Goal: Information Seeking & Learning: Learn about a topic

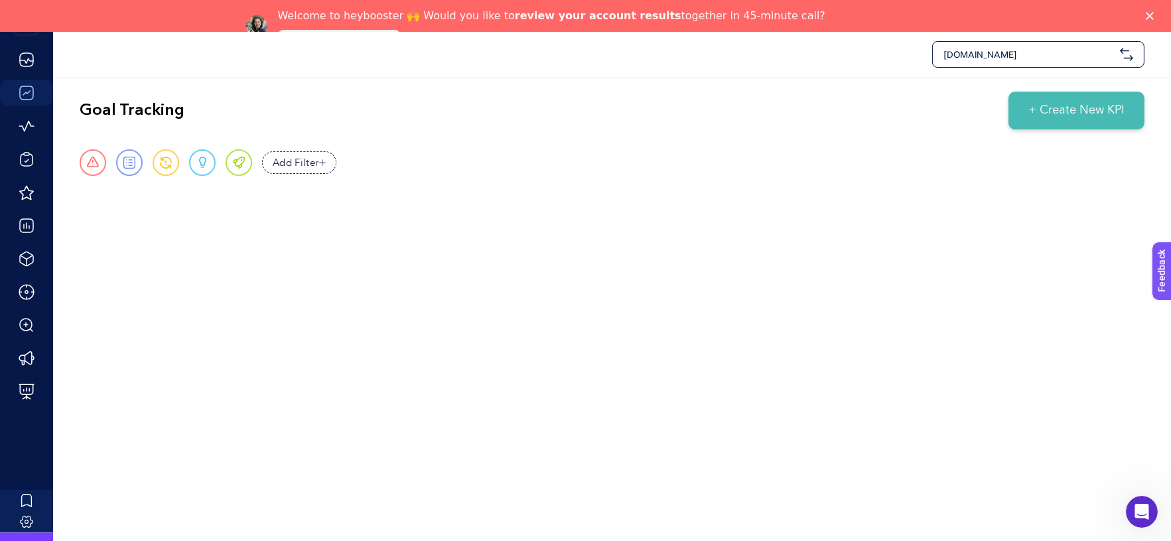
click at [1154, 17] on icon "Close" at bounding box center [1150, 16] width 8 height 8
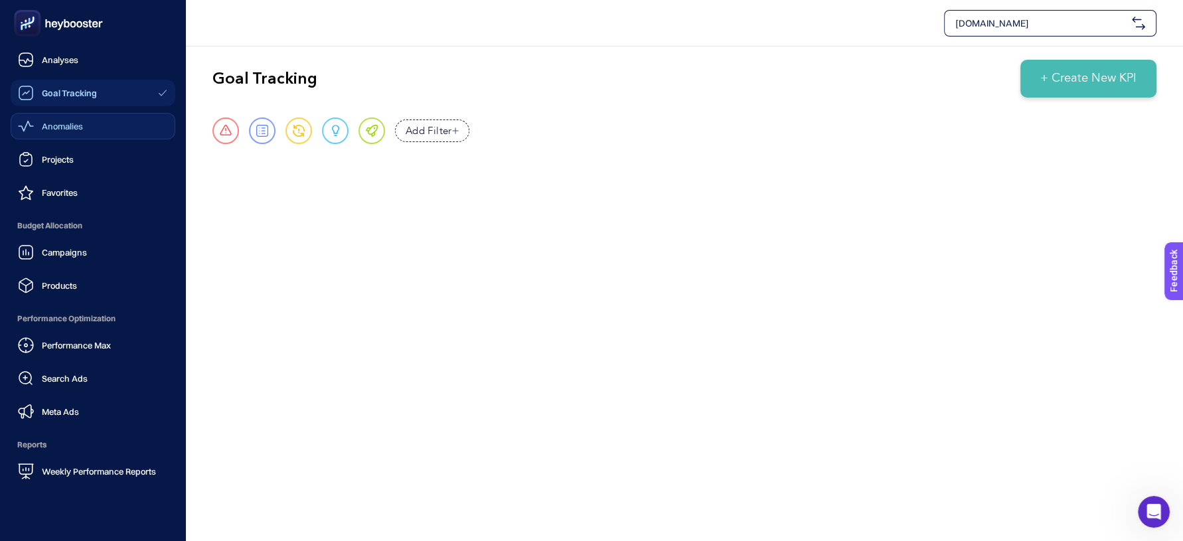
click at [82, 131] on span "Anomalies" at bounding box center [62, 126] width 41 height 11
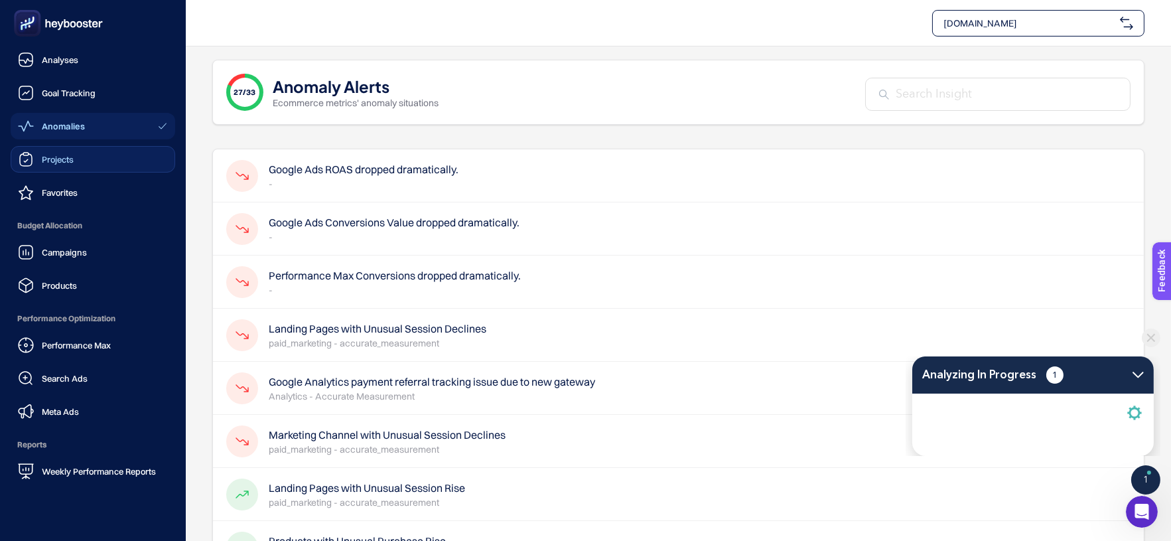
click at [83, 161] on link "Projects" at bounding box center [93, 159] width 165 height 27
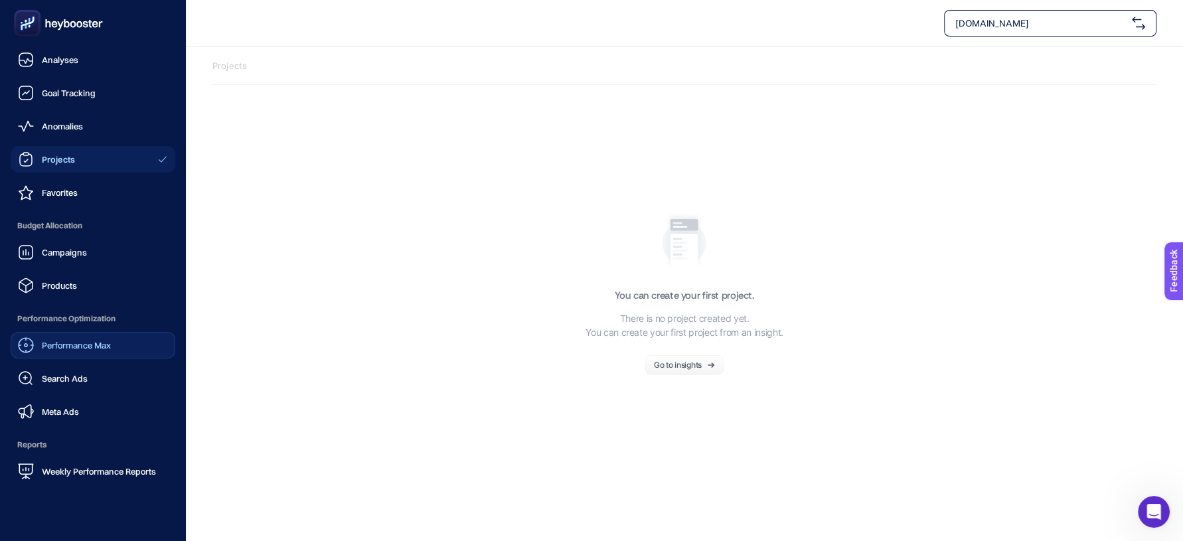
click at [59, 340] on span "Performance Max" at bounding box center [76, 345] width 69 height 11
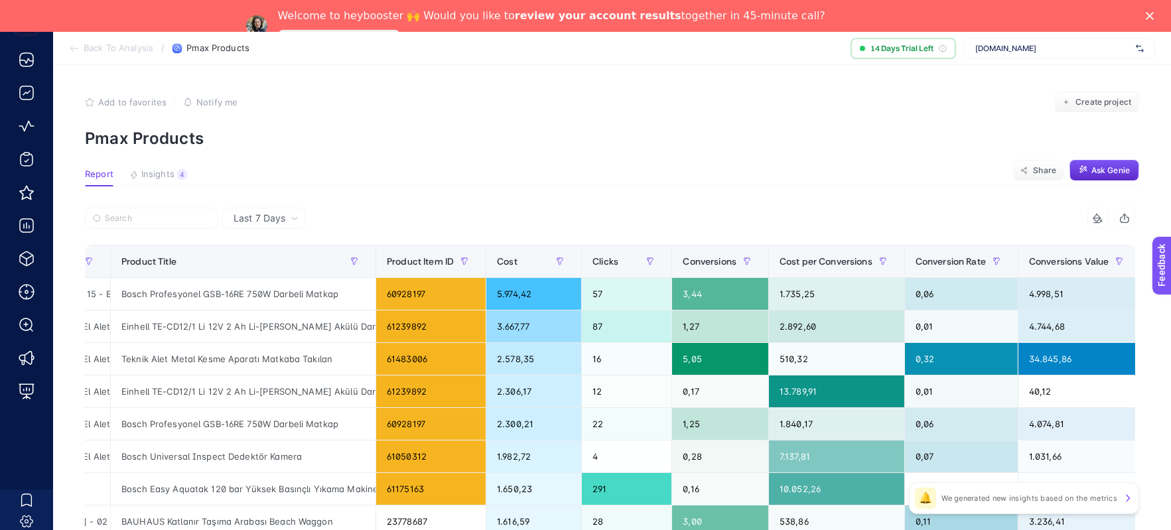
scroll to position [0, 125]
click at [1154, 13] on polygon "Close" at bounding box center [1150, 16] width 8 height 8
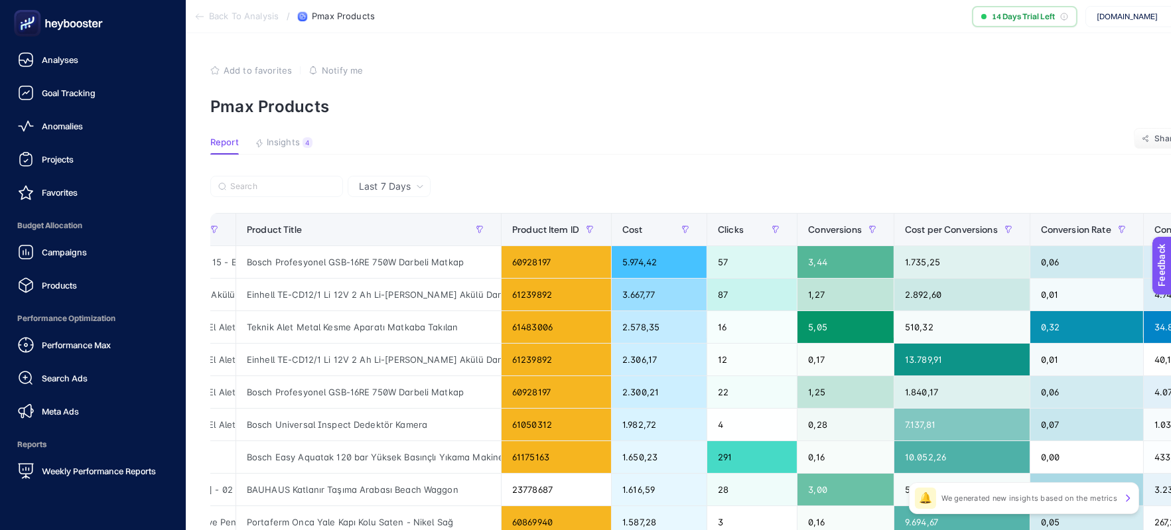
click at [35, 31] on rect at bounding box center [28, 24] width 22 height 22
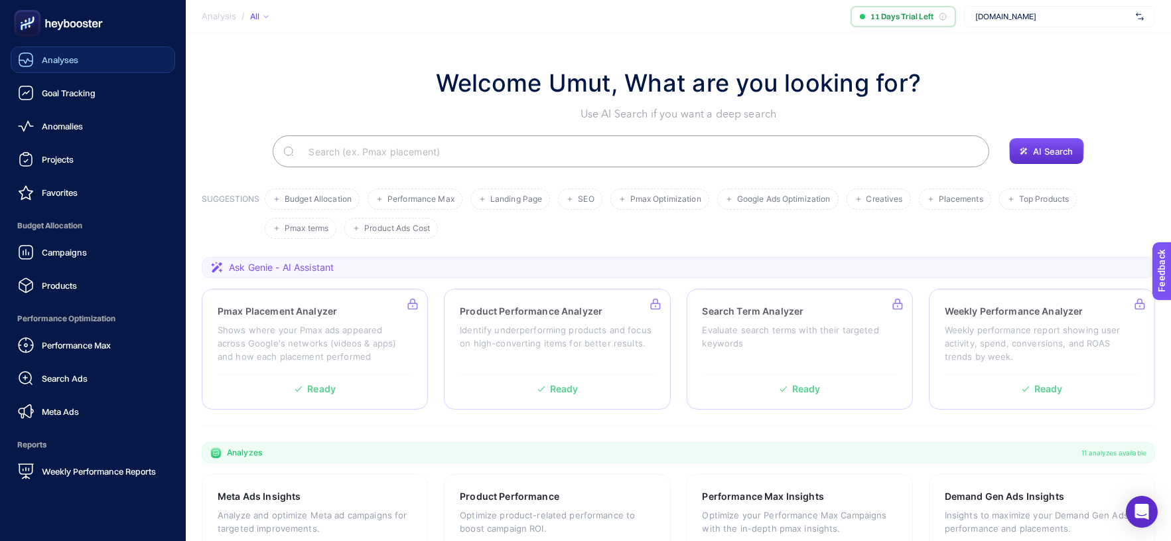
click at [44, 54] on span "Analyses" at bounding box center [60, 59] width 36 height 11
click at [38, 94] on div "Goal Tracking" at bounding box center [57, 93] width 78 height 16
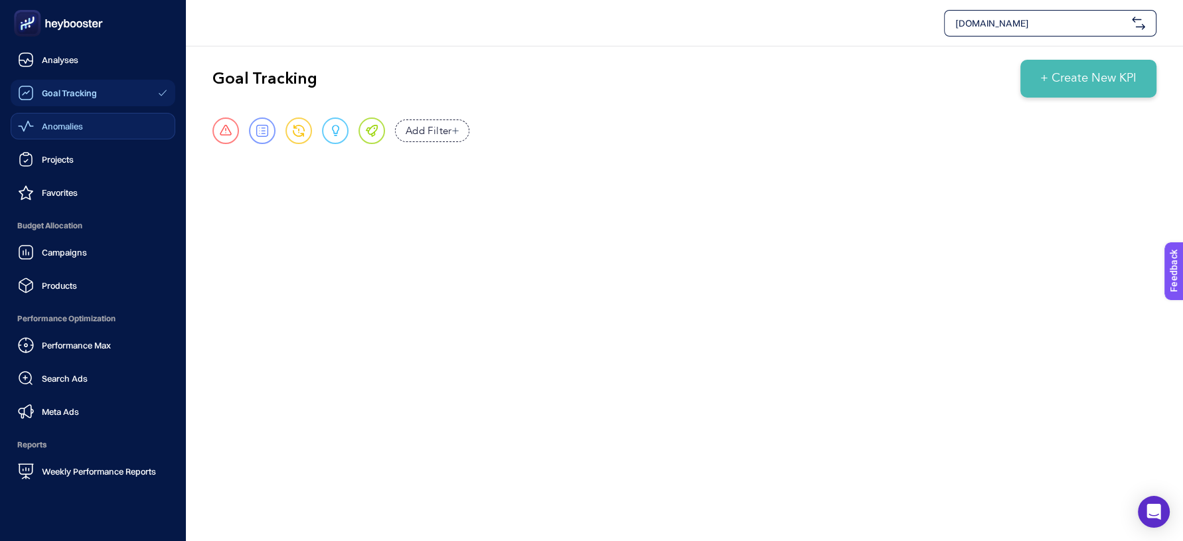
click at [25, 125] on icon at bounding box center [26, 126] width 16 height 16
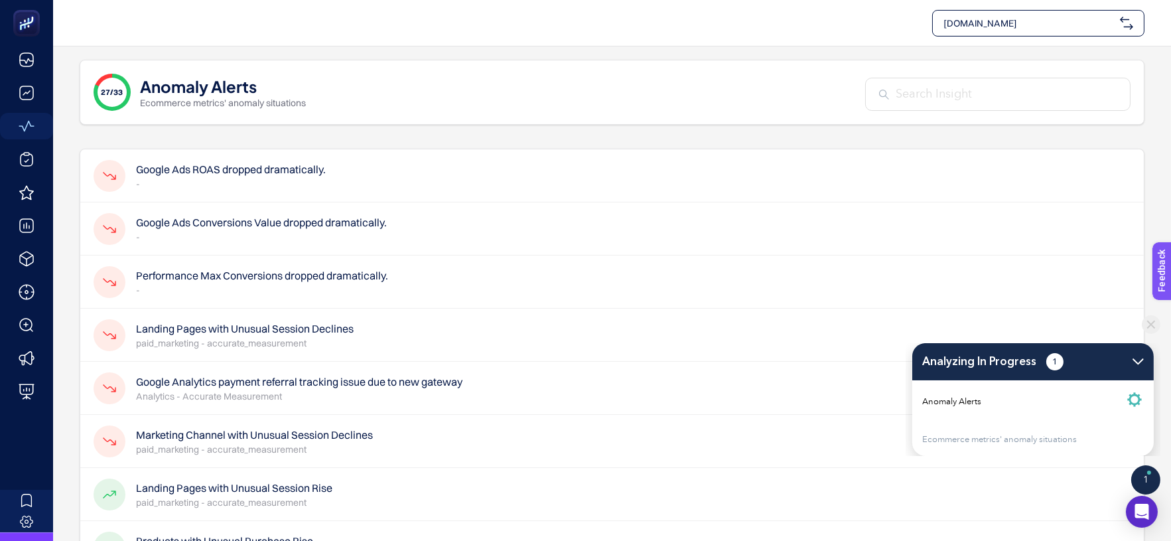
click at [202, 171] on h4 "Google Ads ROAS dropped dramatically." at bounding box center [231, 169] width 190 height 16
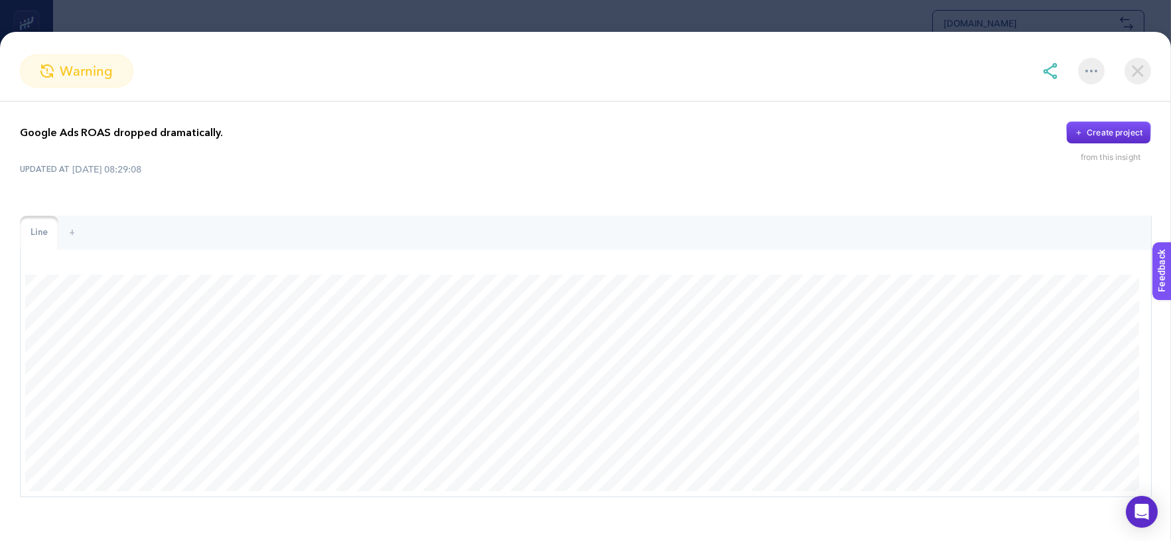
click at [1145, 65] on img at bounding box center [1138, 71] width 27 height 27
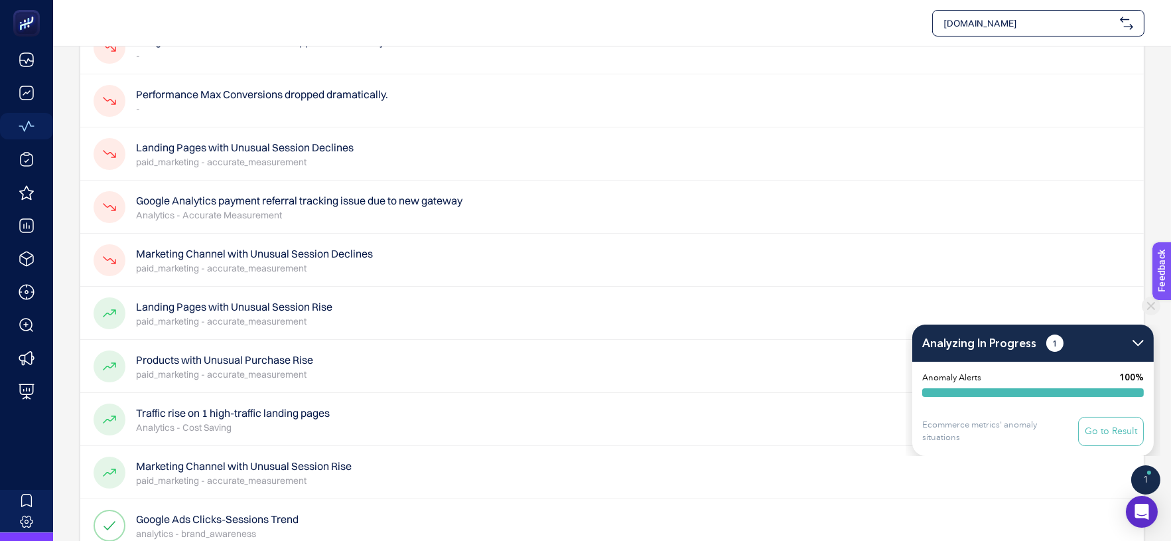
scroll to position [147, 0]
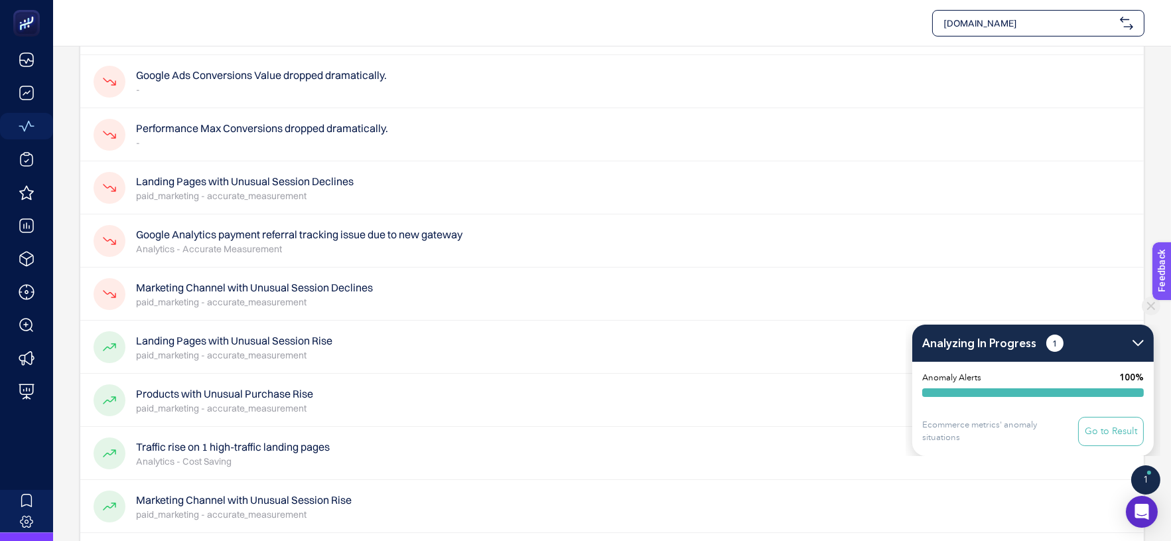
click at [225, 86] on p "-" at bounding box center [261, 89] width 251 height 13
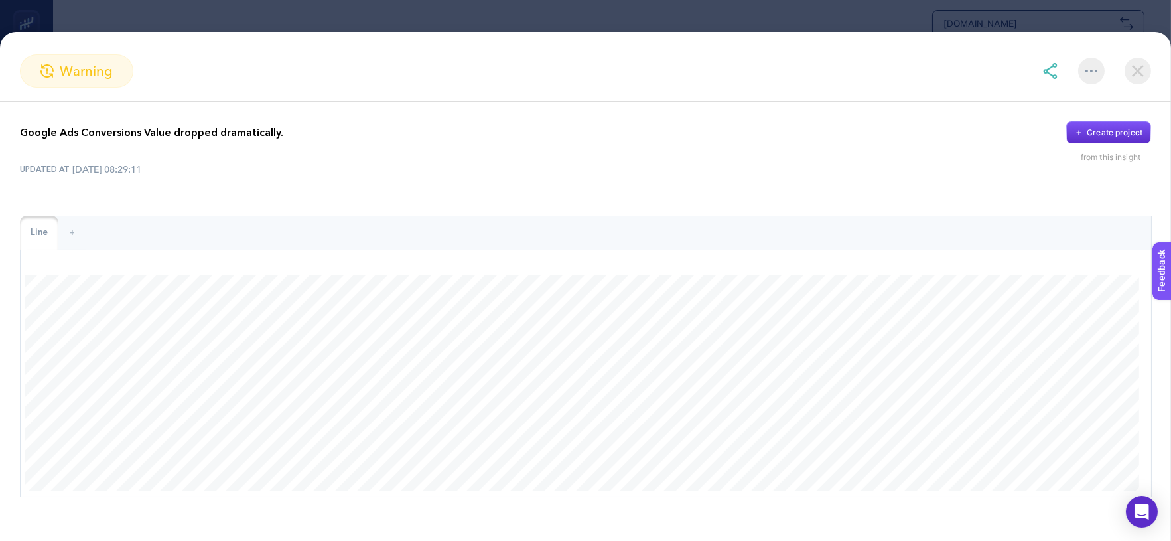
click at [39, 62] on div "warning" at bounding box center [76, 70] width 113 height 33
click at [86, 70] on span "warning" at bounding box center [86, 71] width 53 height 20
click at [1135, 73] on img at bounding box center [1138, 71] width 27 height 27
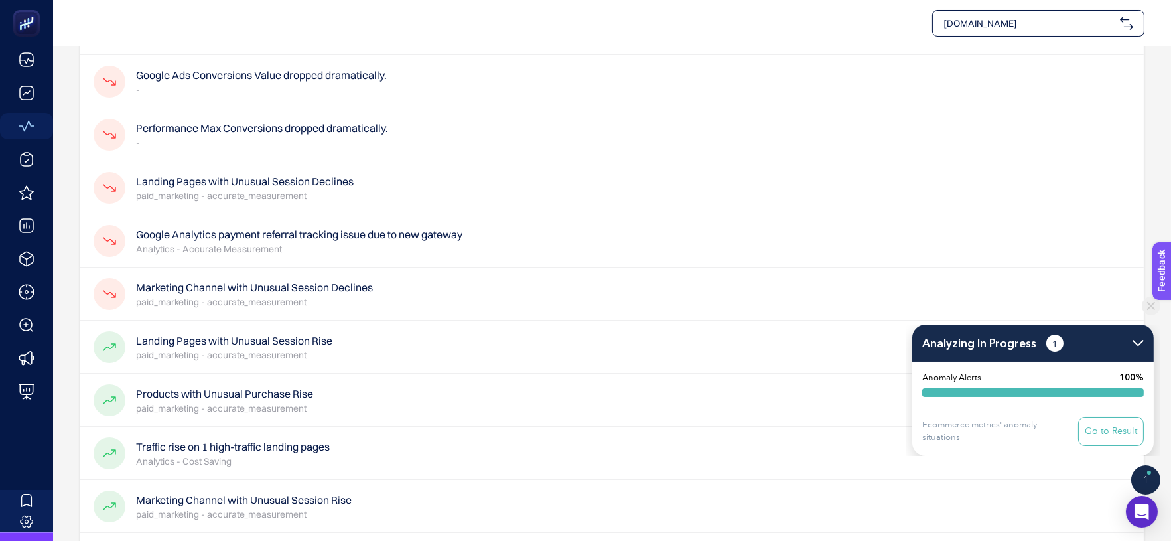
click at [242, 138] on p "-" at bounding box center [262, 142] width 252 height 13
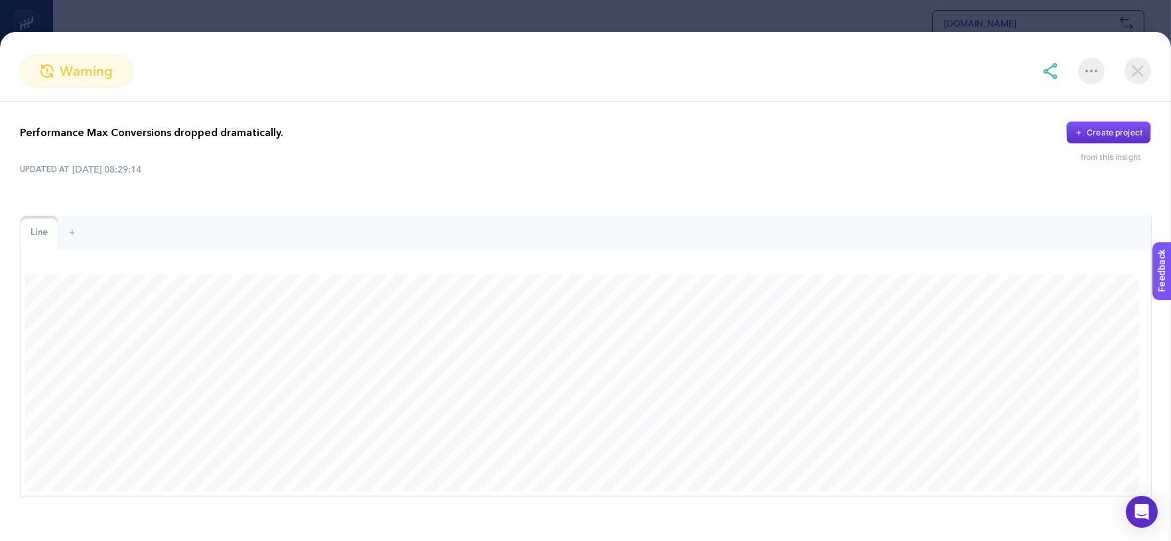
click at [1153, 76] on section "warning" at bounding box center [585, 70] width 1171 height 33
click at [1138, 66] on img at bounding box center [1138, 71] width 27 height 27
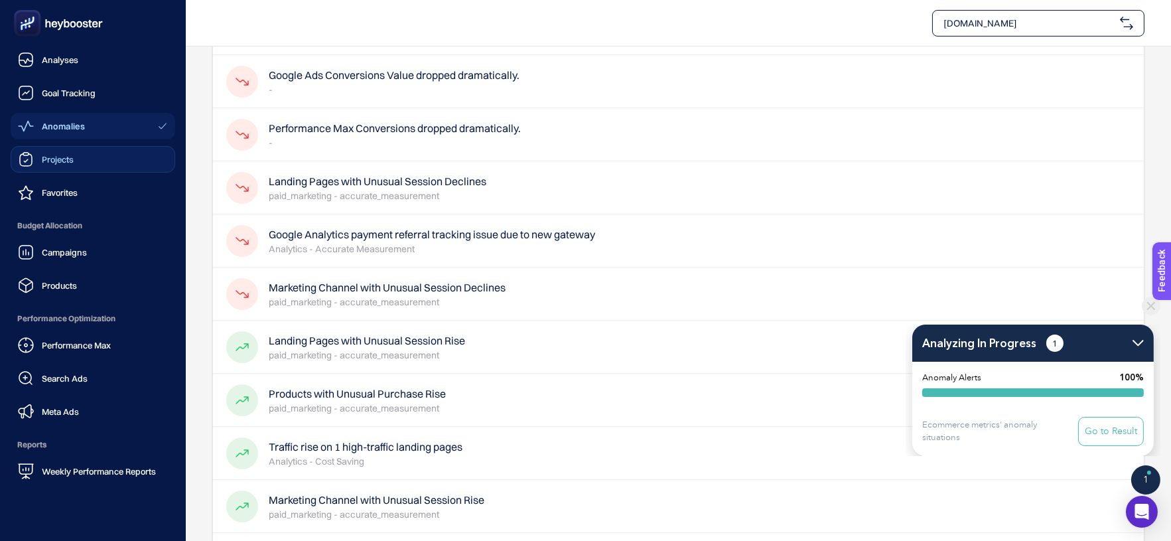
click at [20, 160] on icon at bounding box center [26, 160] width 12 height 12
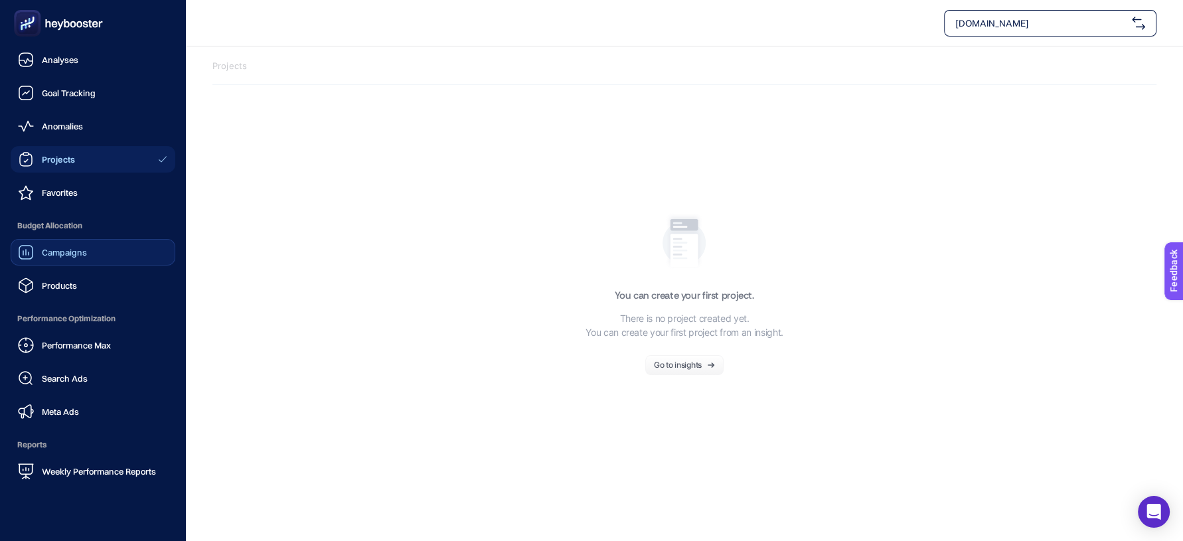
click at [38, 244] on div "Campaigns" at bounding box center [52, 252] width 69 height 16
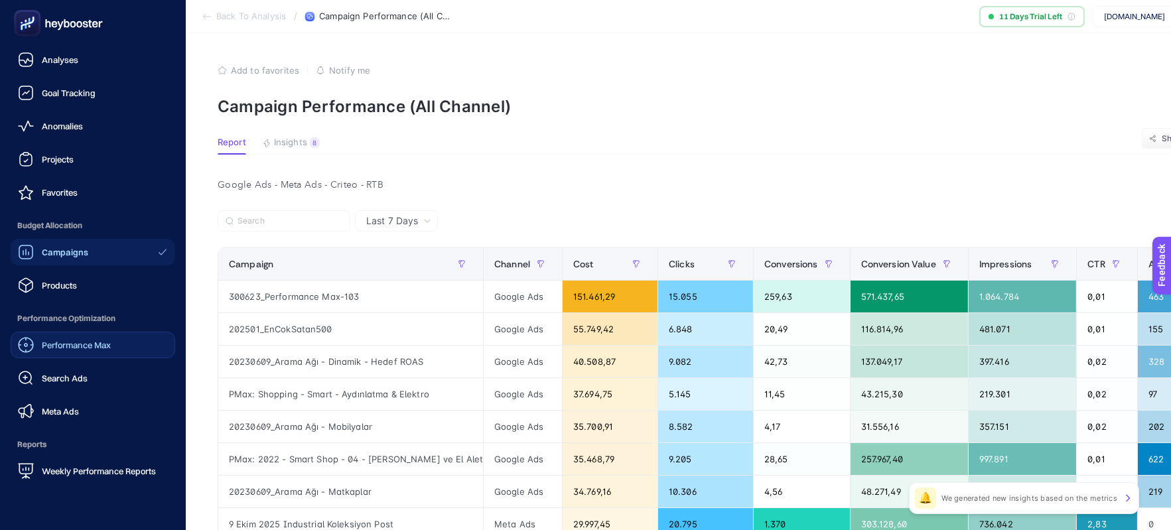
click at [58, 344] on span "Performance Max" at bounding box center [76, 345] width 69 height 11
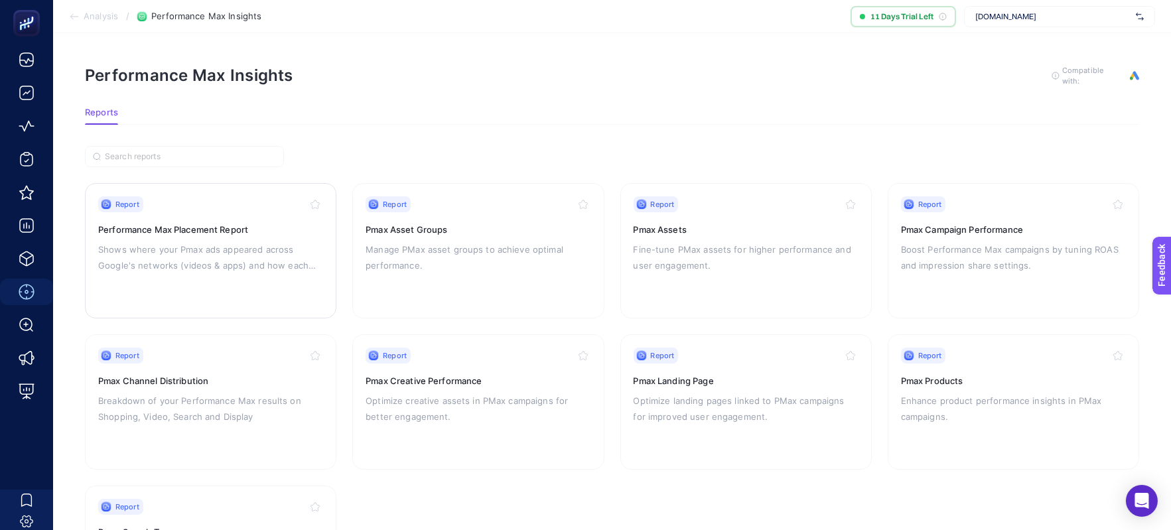
click at [178, 226] on h3 "Performance Max Placement Report" at bounding box center [210, 229] width 225 height 13
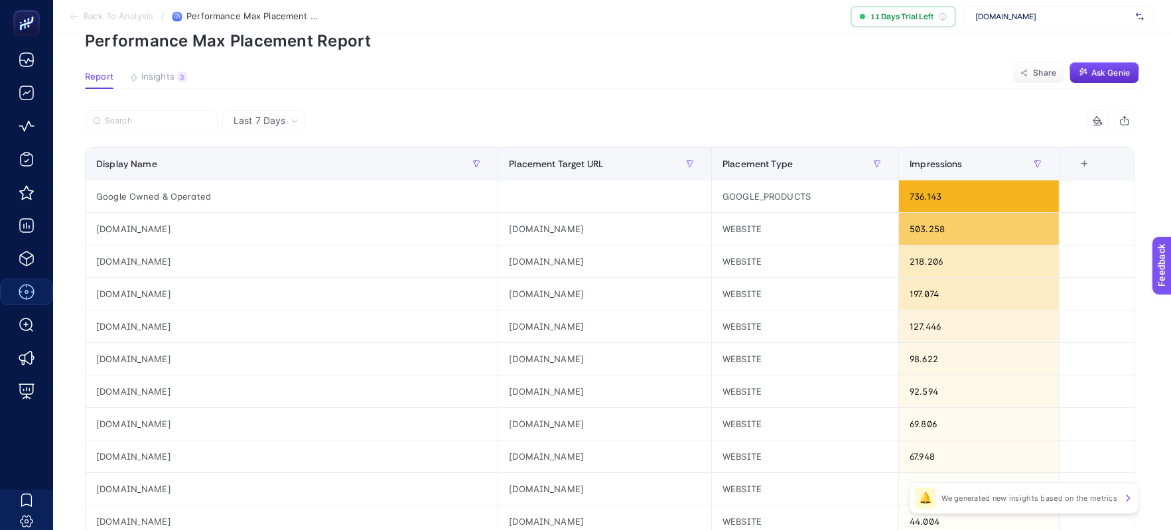
scroll to position [0, 7]
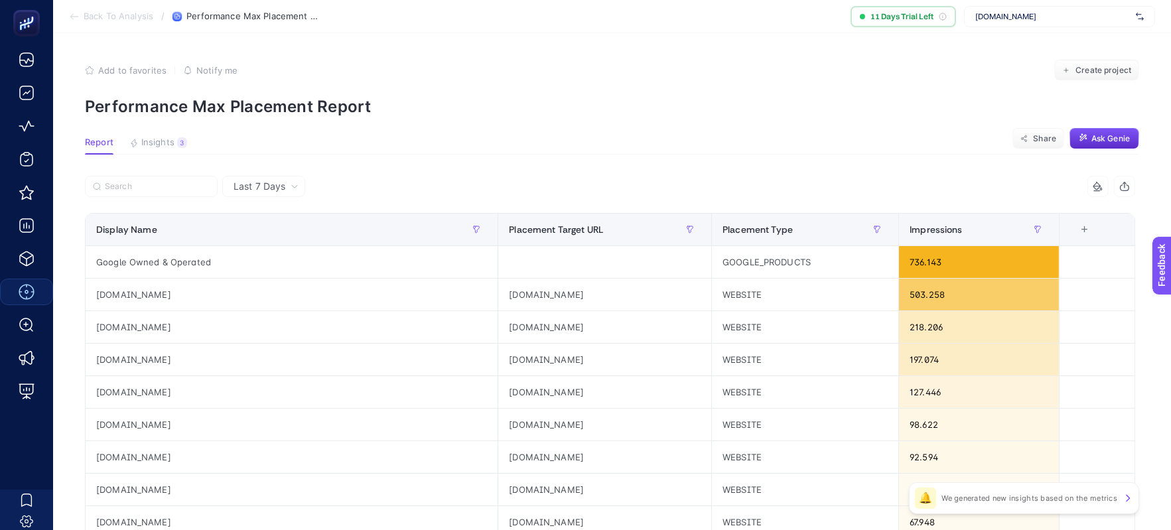
click at [1064, 497] on p "We generated new insights based on the metrics" at bounding box center [1030, 498] width 176 height 11
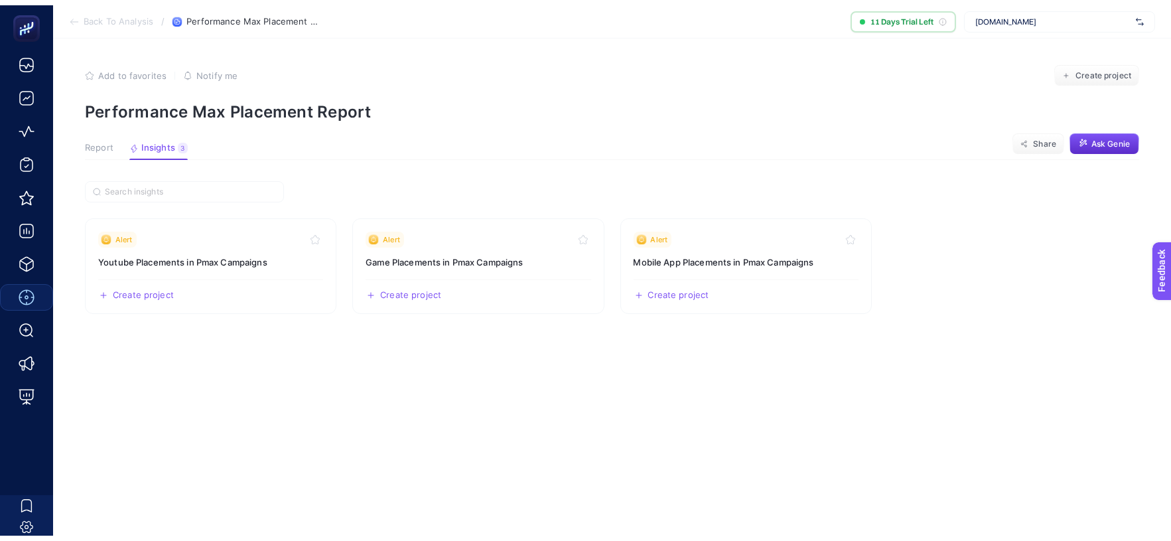
scroll to position [0, 0]
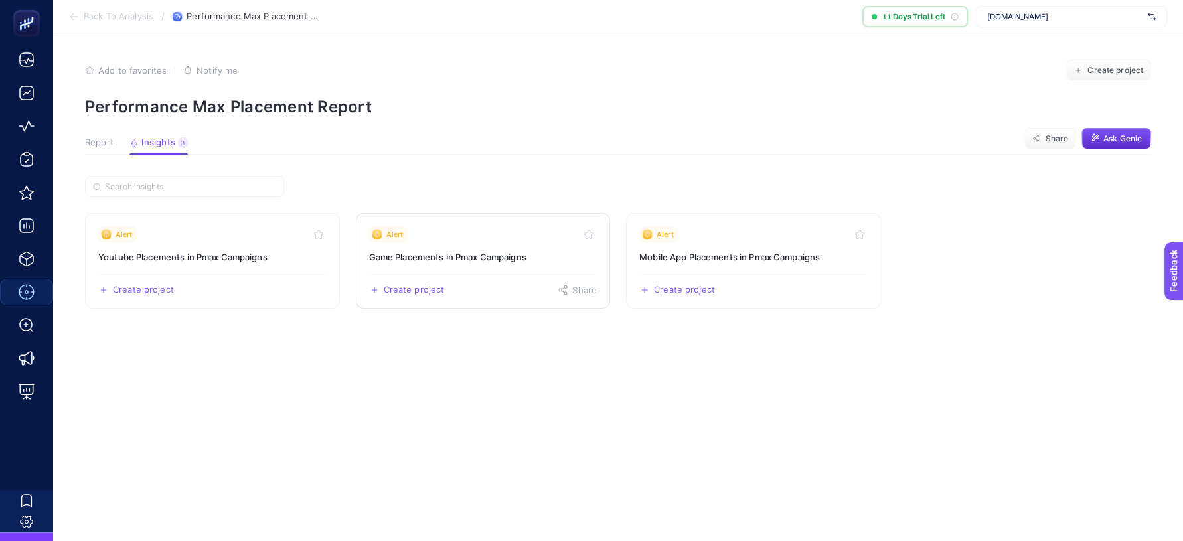
click at [427, 250] on h3 "Game Placements in Pmax Campaigns" at bounding box center [483, 256] width 228 height 13
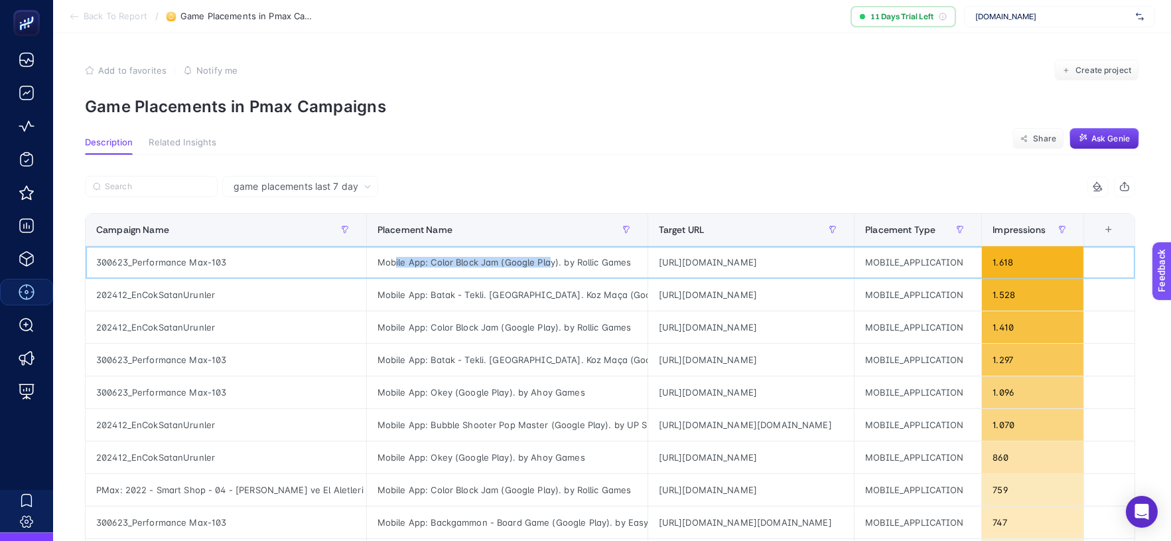
drag, startPoint x: 361, startPoint y: 264, endPoint x: 518, endPoint y: 269, distance: 156.7
click at [518, 269] on div "Mobile App: Color Block Jam (Google Play). by Rollic Games" at bounding box center [507, 262] width 281 height 32
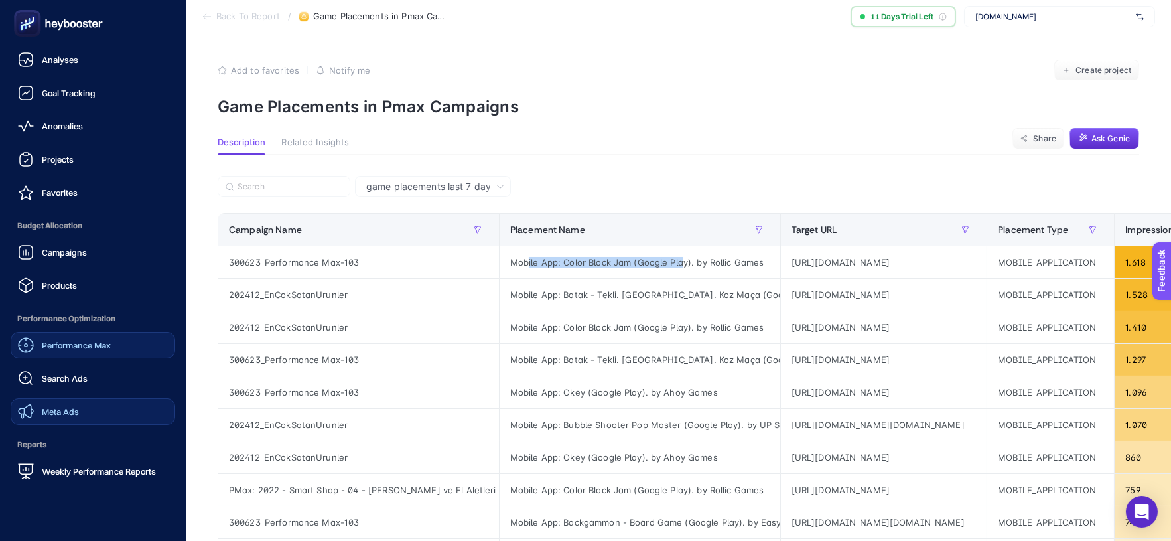
click at [57, 406] on span "Meta Ads" at bounding box center [60, 411] width 37 height 11
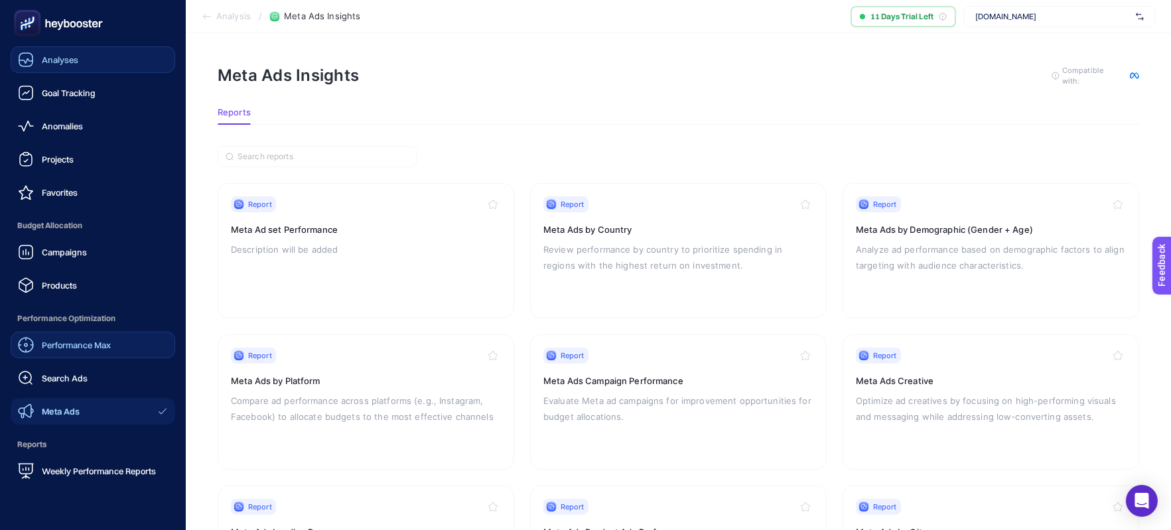
click at [32, 62] on icon at bounding box center [25, 59] width 13 height 13
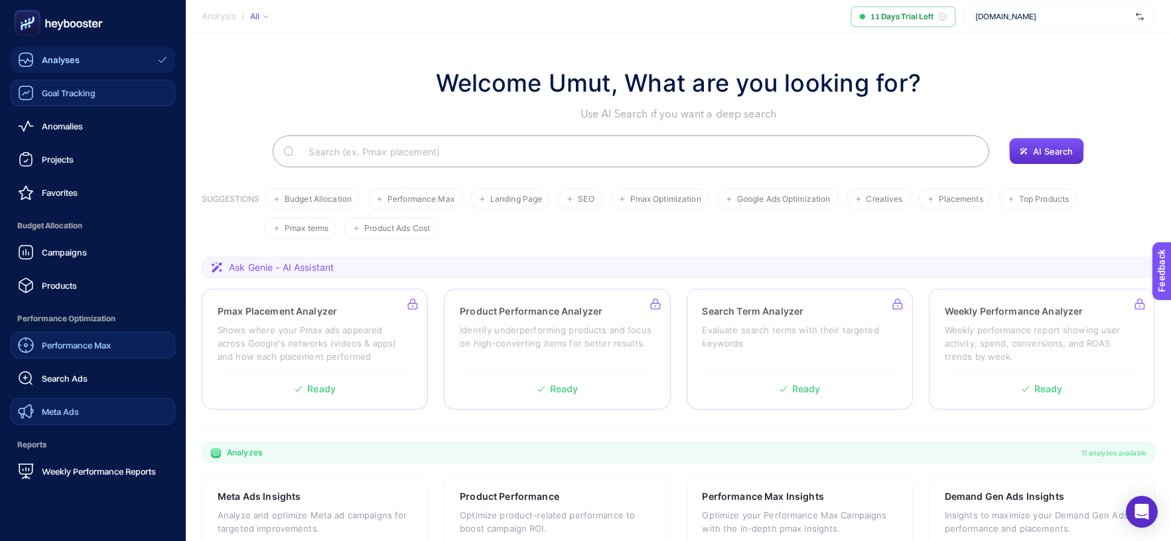
click at [84, 85] on div "Goal Tracking" at bounding box center [57, 93] width 78 height 16
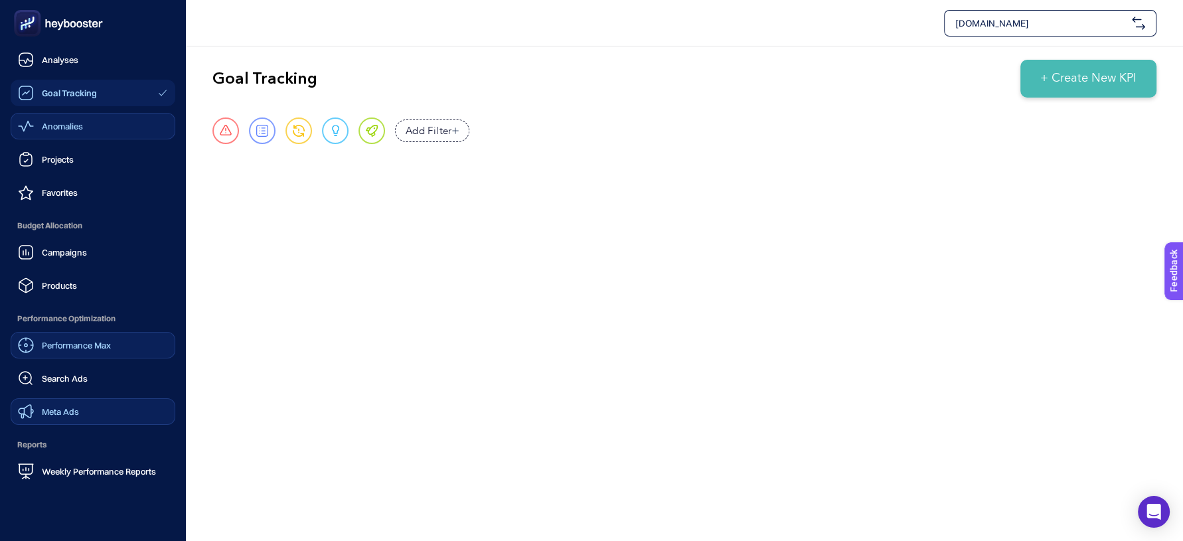
click at [60, 129] on span "Anomalies" at bounding box center [62, 126] width 41 height 11
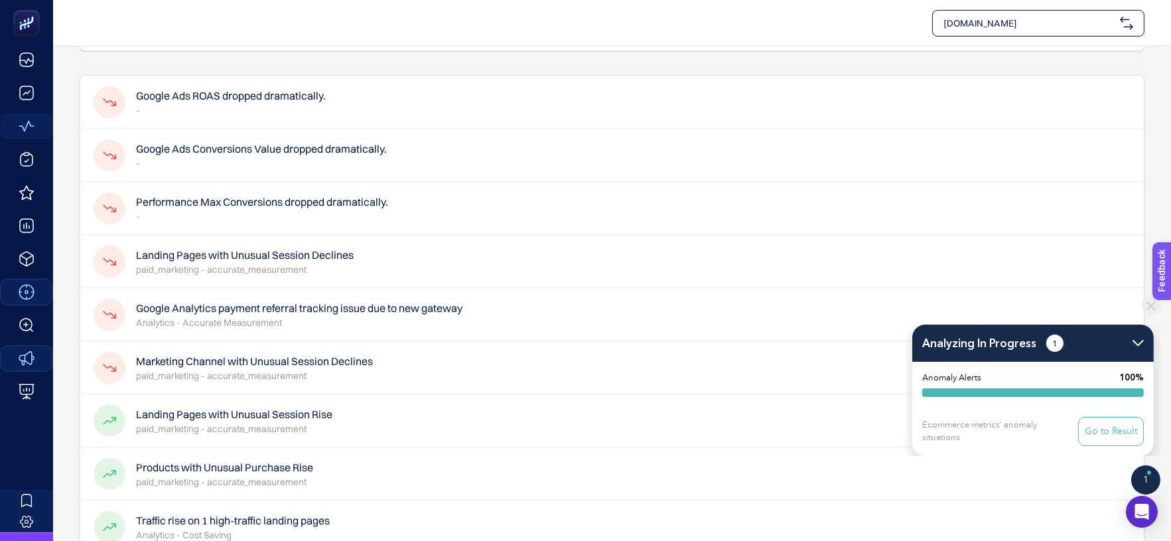
scroll to position [147, 0]
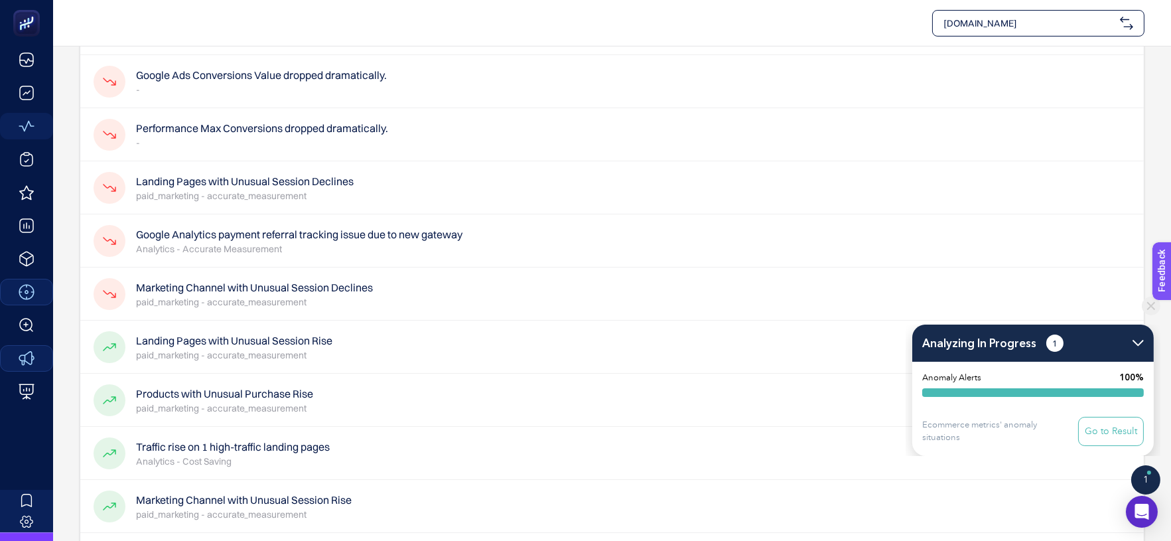
click at [1104, 432] on button "Go to Result" at bounding box center [1111, 431] width 66 height 29
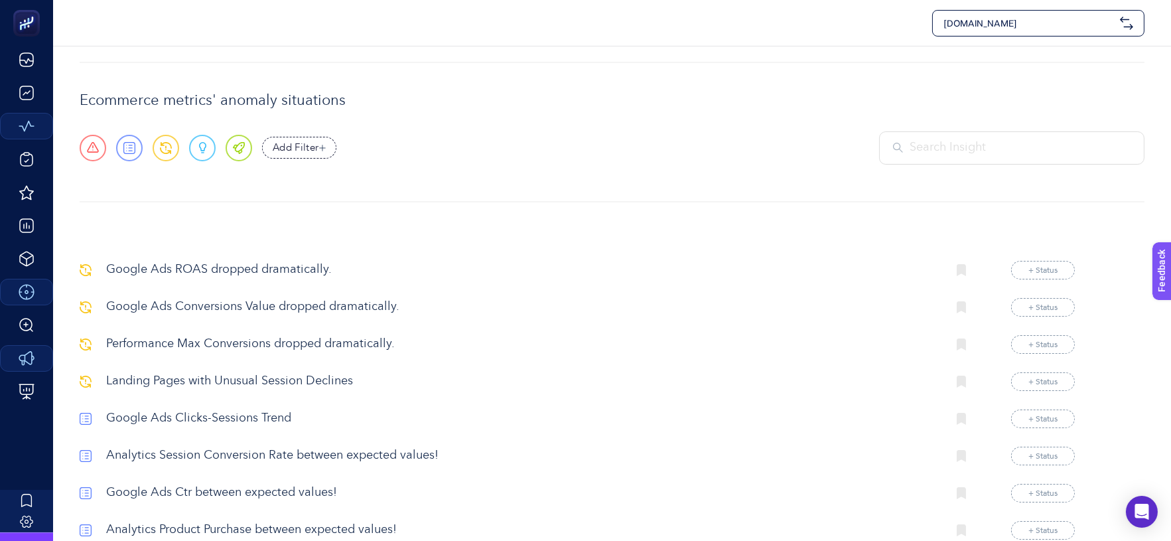
scroll to position [74, 0]
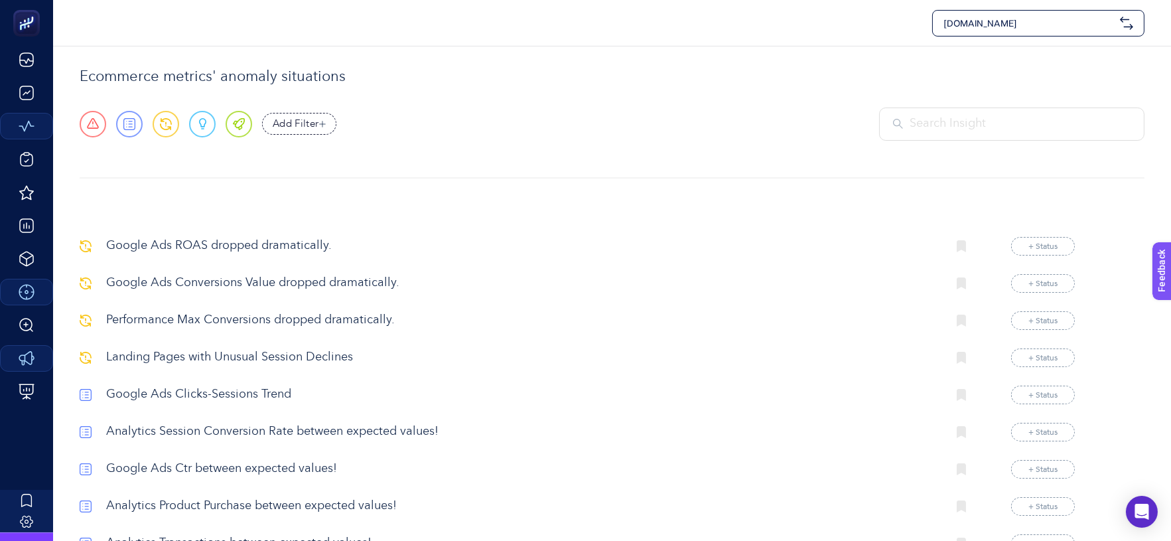
click at [258, 251] on p "Google Ads ROAS dropped dramatically." at bounding box center [521, 246] width 831 height 18
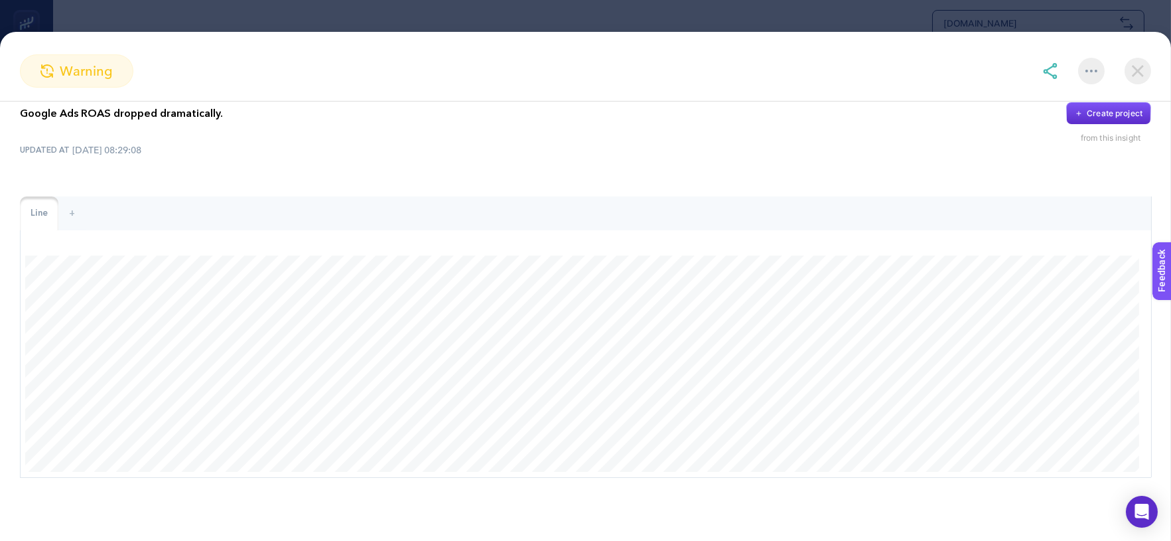
scroll to position [29, 0]
click at [1092, 68] on div at bounding box center [1091, 71] width 27 height 27
click at [1141, 68] on img at bounding box center [1138, 71] width 27 height 27
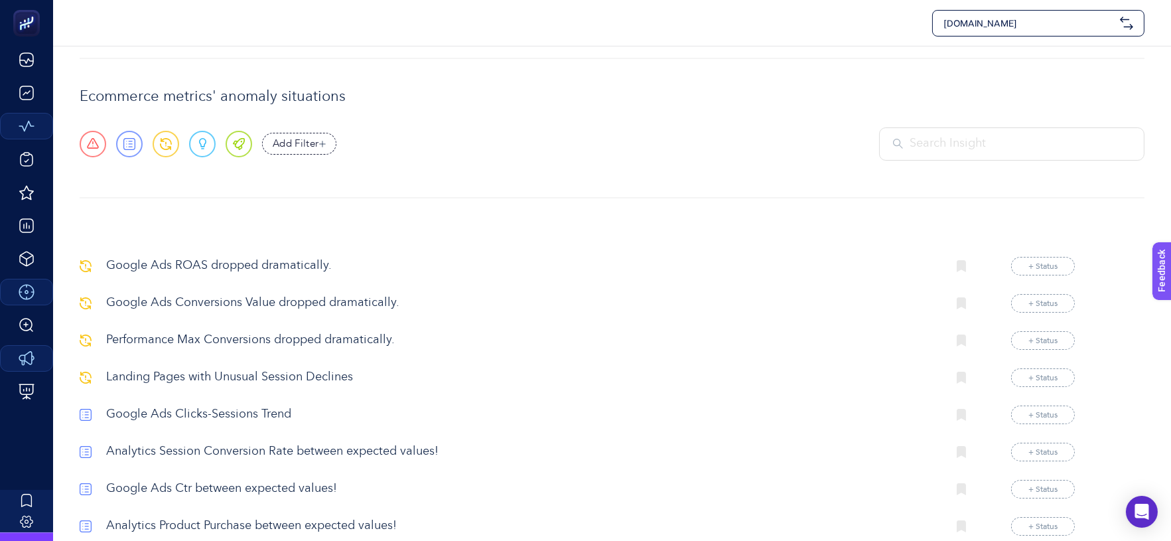
scroll to position [0, 0]
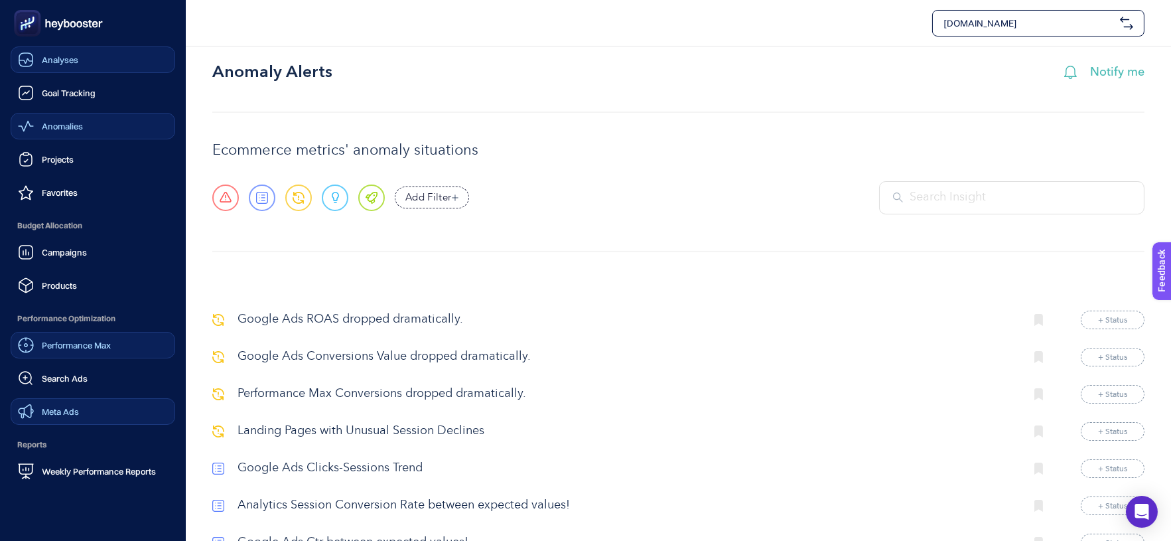
click at [25, 57] on icon at bounding box center [26, 60] width 16 height 16
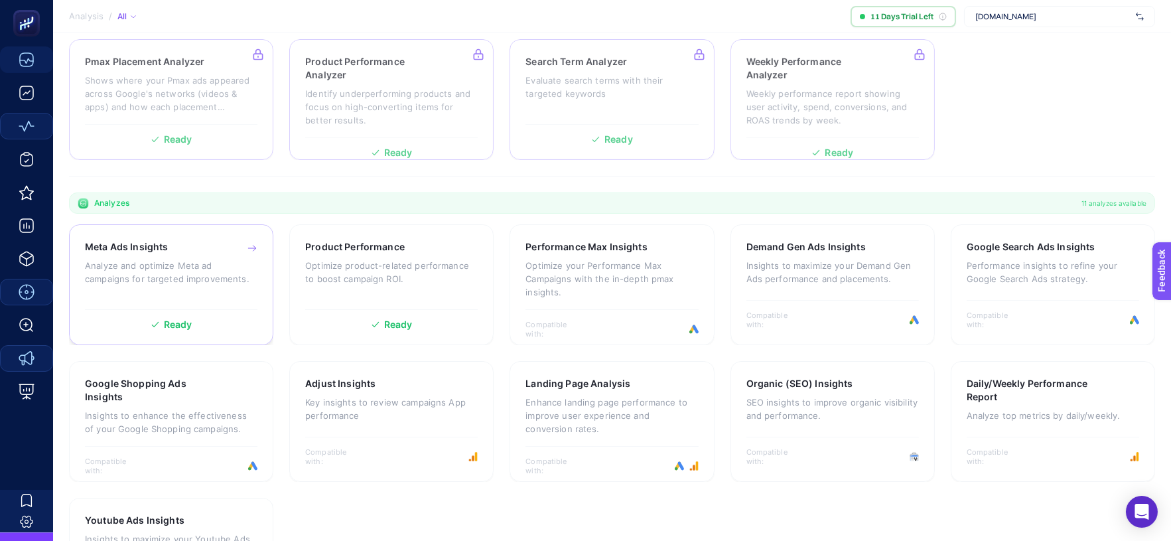
scroll to position [295, 0]
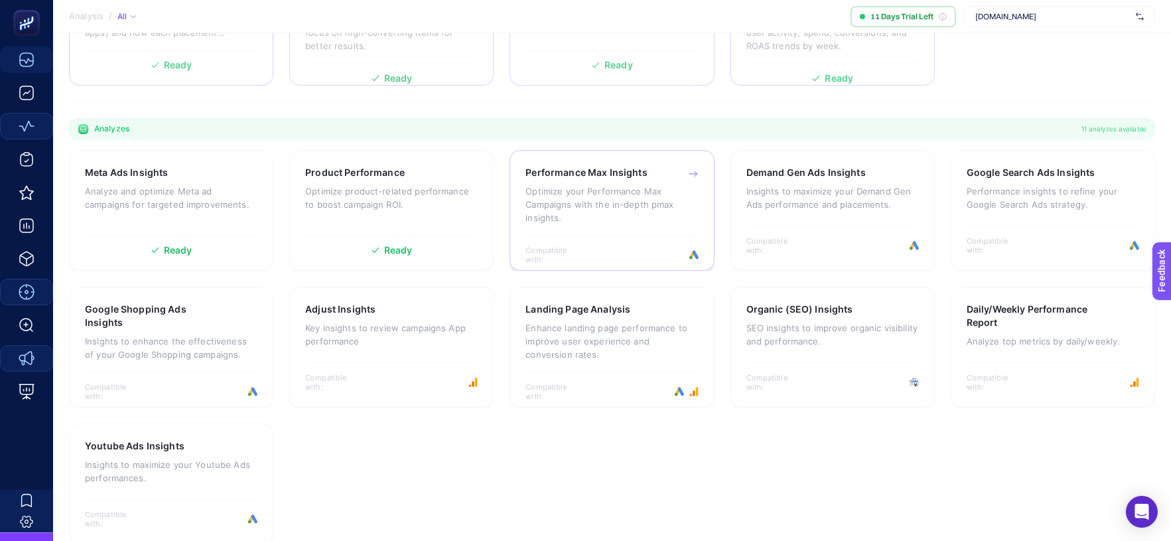
click at [544, 196] on p "Optimize your Performance Max Campaigns with the in-depth pmax insights." at bounding box center [612, 204] width 173 height 40
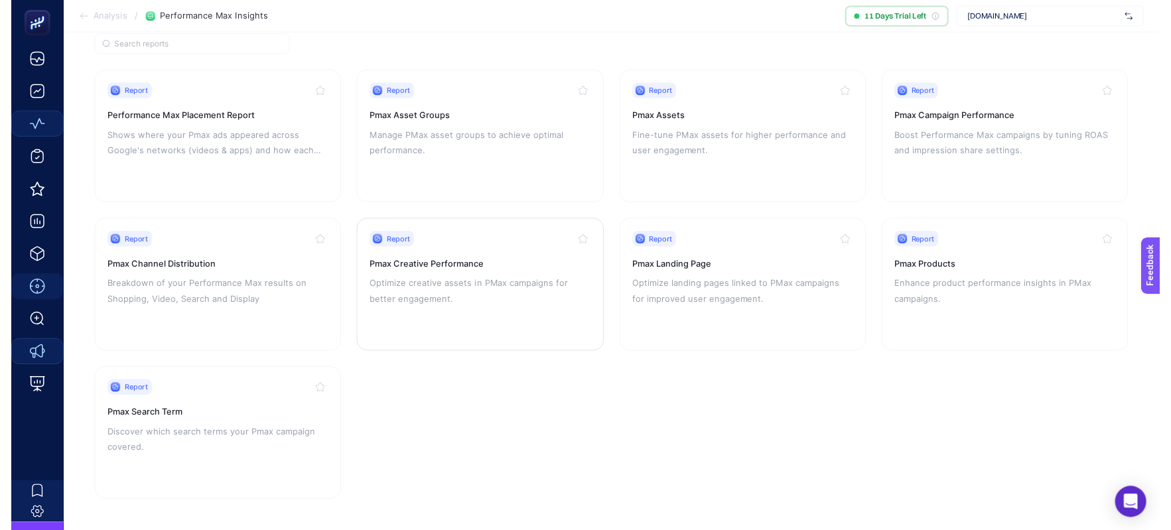
scroll to position [120, 0]
